Goal: Task Accomplishment & Management: Complete application form

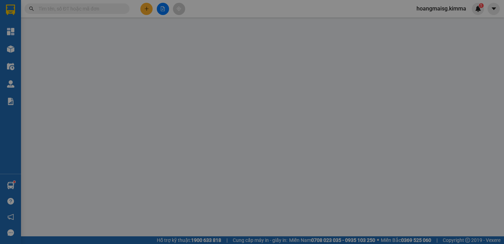
click at [144, 6] on div "Yêu cầu xuất hóa đơn điện tử" at bounding box center [115, 11] width 74 height 16
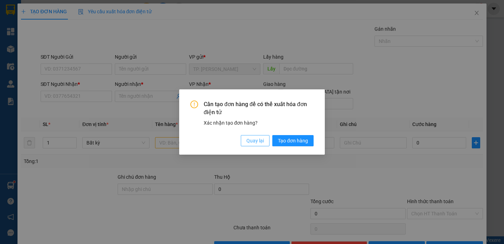
click at [255, 140] on span "Quay lại" at bounding box center [254, 141] width 17 height 8
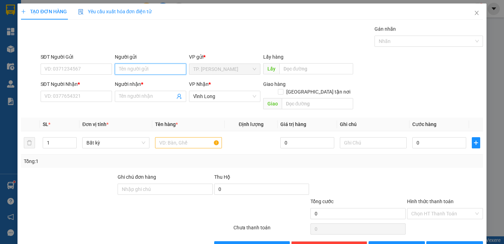
click at [139, 66] on input "Người gửi" at bounding box center [150, 69] width 71 height 11
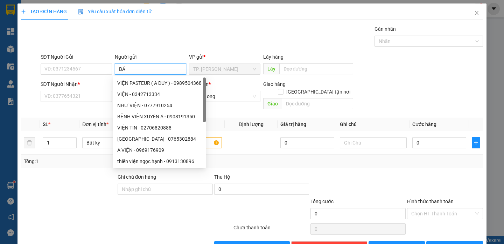
type input "BÁN"
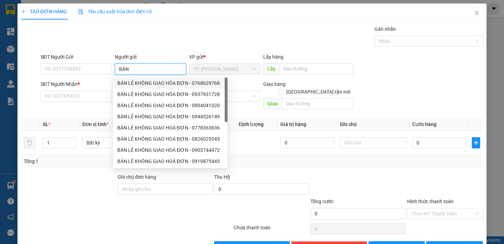
click at [131, 85] on div "BÁN LẺ KHÔNG GIAO HÓA ĐƠN - 0768629768" at bounding box center [170, 83] width 106 height 8
type input "0768629768"
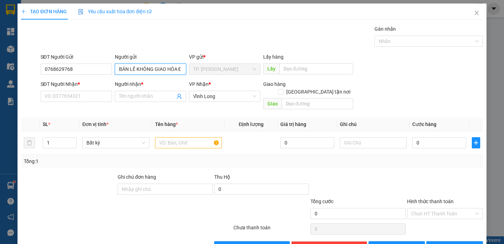
type input "BÁN LẺ KHÔNG GIAO HÓA ĐƠN"
drag, startPoint x: 31, startPoint y: 72, endPoint x: 0, endPoint y: 80, distance: 31.8
click at [0, 80] on div "TẠO ĐƠN HÀNG Yêu cầu xuất hóa đơn điện tử Transit Pickup Surcharge Ids Transit …" at bounding box center [252, 122] width 504 height 244
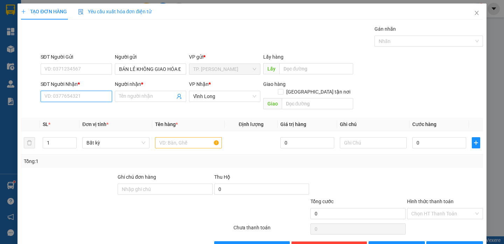
click at [61, 98] on input "SĐT Người Nhận *" at bounding box center [76, 96] width 71 height 11
type input "000000000"
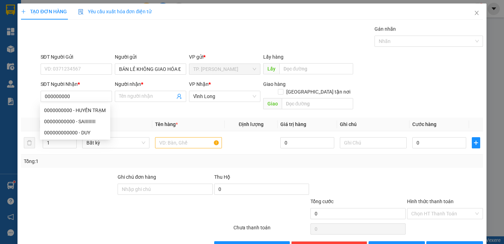
click at [77, 174] on div at bounding box center [68, 185] width 97 height 24
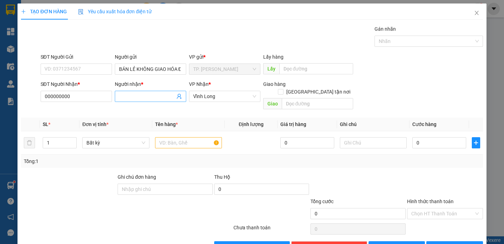
click at [156, 95] on input "Người nhận *" at bounding box center [147, 97] width 56 height 8
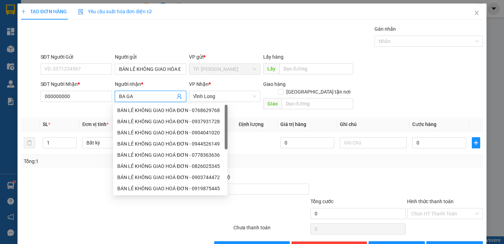
type input "BA GA"
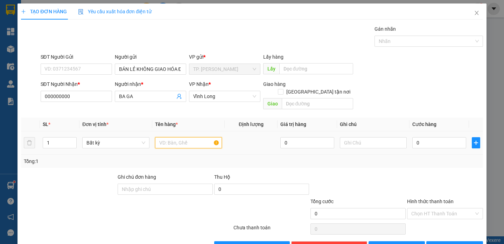
click at [176, 137] on input "text" at bounding box center [188, 142] width 67 height 11
type input "BA GA"
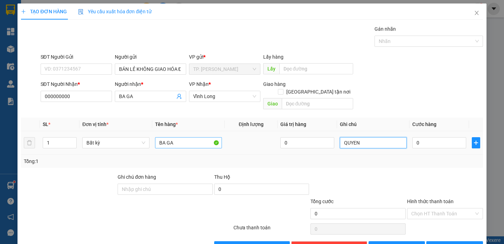
type input "QUYEN"
type input "6"
type input "60"
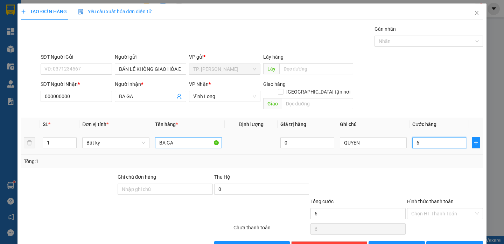
type input "60"
type input "60.000"
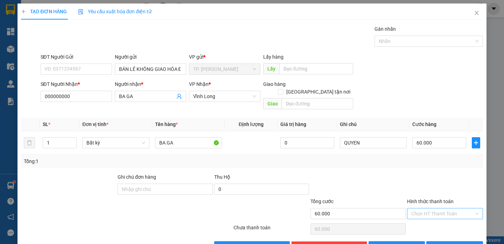
click at [439, 209] on input "Hình thức thanh toán" at bounding box center [442, 214] width 63 height 10
click at [433, 219] on div "Tại văn phòng" at bounding box center [439, 220] width 66 height 8
type input "0"
click at [435, 242] on button "[PERSON_NAME] và In" at bounding box center [454, 247] width 56 height 11
click at [435, 234] on div at bounding box center [444, 229] width 77 height 14
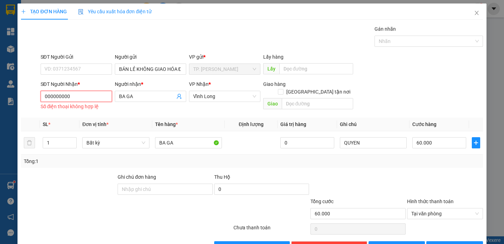
click at [90, 98] on input "000000000" at bounding box center [76, 96] width 71 height 11
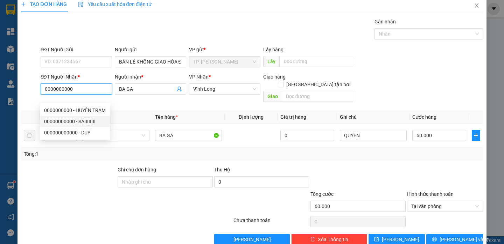
scroll to position [14, 0]
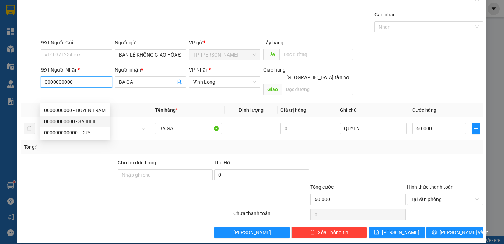
type input "0000000000"
click at [452, 219] on div "Transit Pickup Surcharge Ids Transit Deliver Surcharge Ids Transit Deliver Surc…" at bounding box center [251, 125] width 461 height 228
click at [452, 229] on span "[PERSON_NAME] và In" at bounding box center [463, 233] width 49 height 8
